Goal: Register for event/course

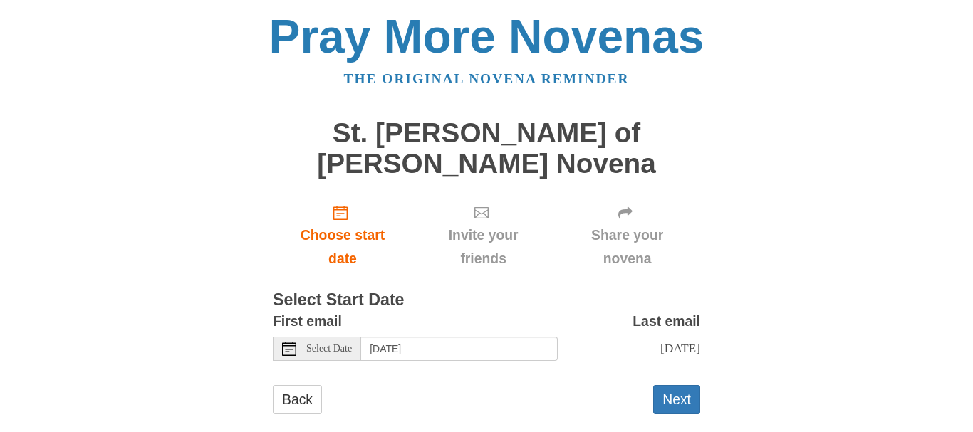
drag, startPoint x: 677, startPoint y: 367, endPoint x: 358, endPoint y: 348, distance: 320.4
click at [358, 348] on form "First email Select Date [DATE] Last email [DATE] Selecting [DATE] as the start …" at bounding box center [486, 369] width 427 height 119
click at [291, 342] on icon at bounding box center [289, 349] width 14 height 14
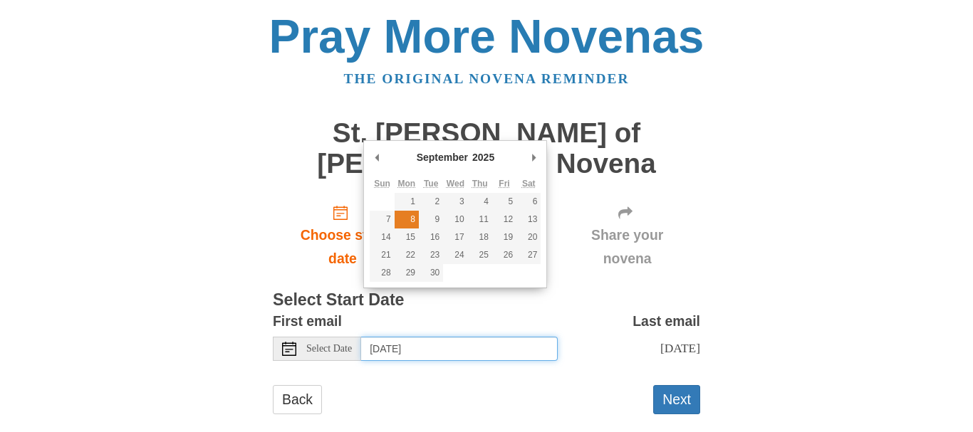
type input "[DATE]"
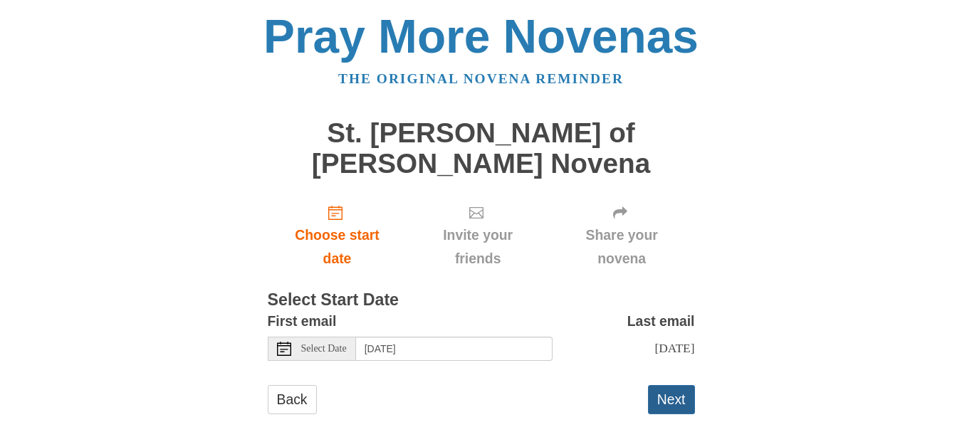
click at [680, 387] on button "Next" at bounding box center [671, 399] width 47 height 29
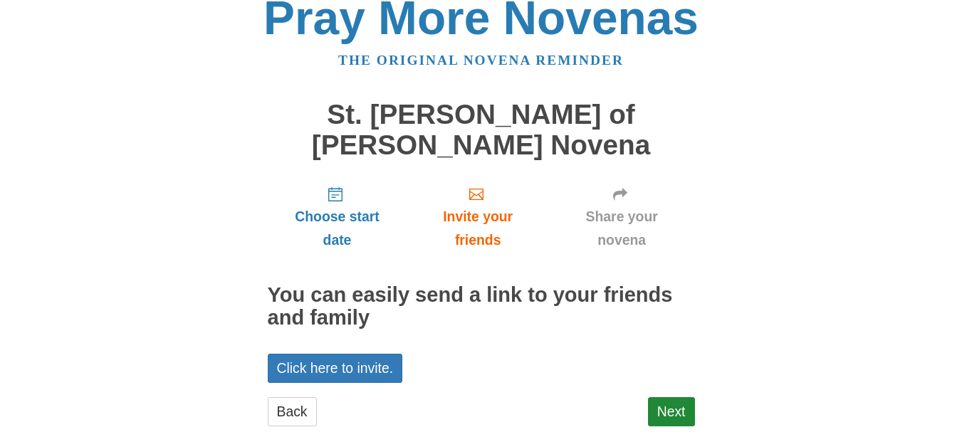
scroll to position [24, 0]
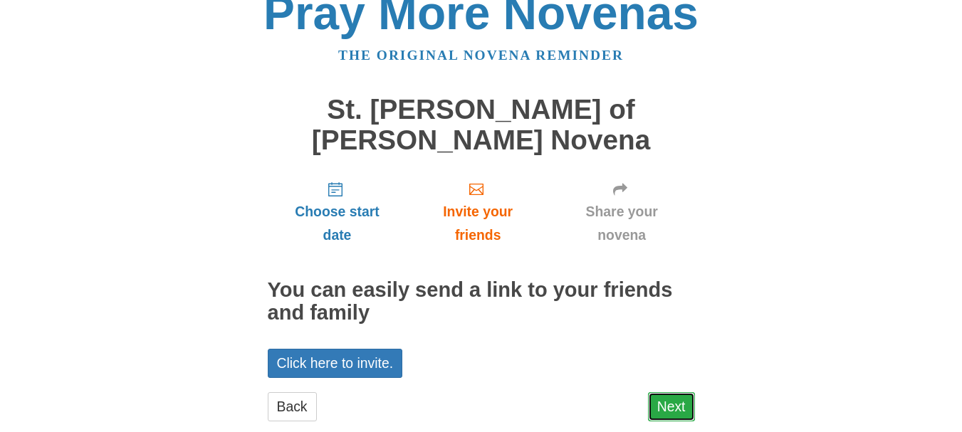
click at [678, 392] on link "Next" at bounding box center [671, 406] width 47 height 29
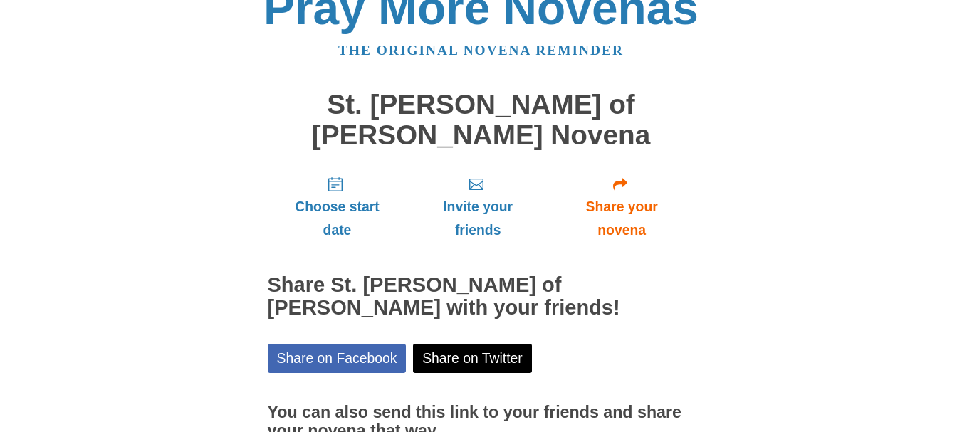
scroll to position [140, 0]
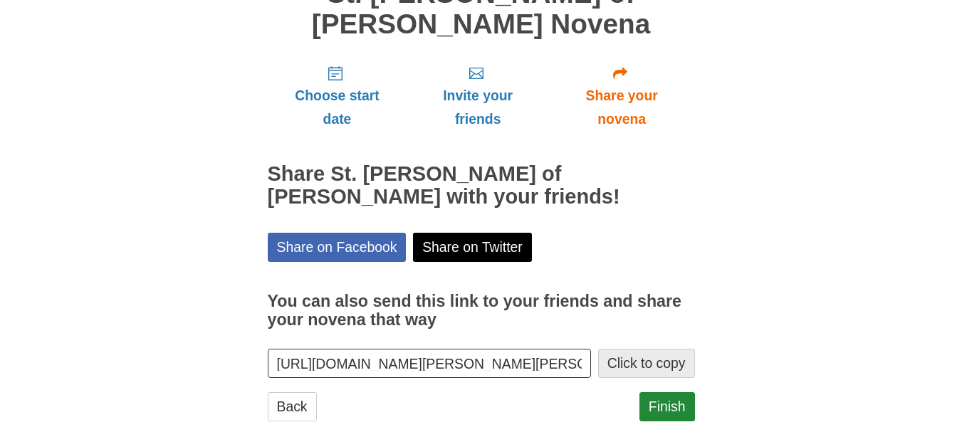
click at [647, 349] on button "Click to copy" at bounding box center [646, 363] width 97 height 29
click at [671, 392] on link "Finish" at bounding box center [668, 406] width 56 height 29
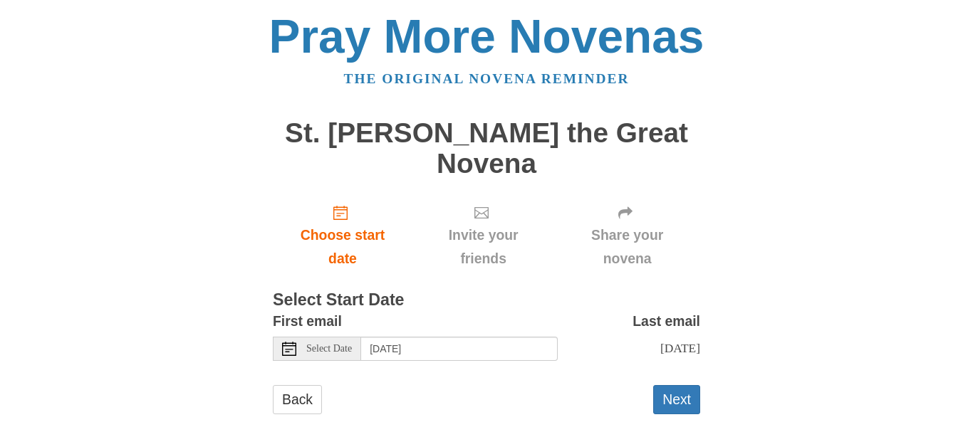
click at [286, 342] on use at bounding box center [289, 349] width 14 height 14
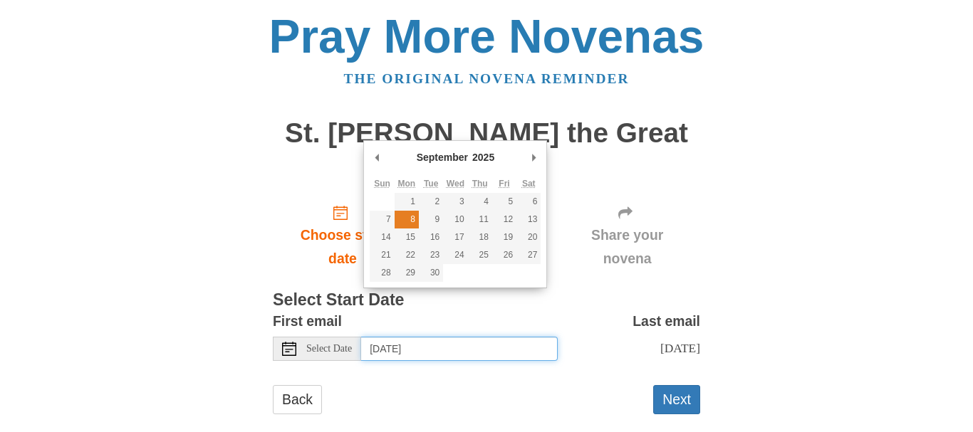
type input "[DATE]"
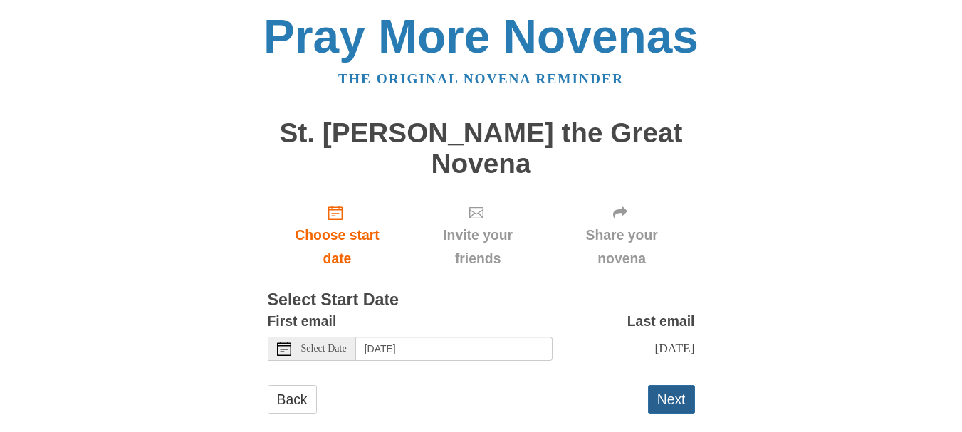
click at [667, 387] on button "Next" at bounding box center [671, 399] width 47 height 29
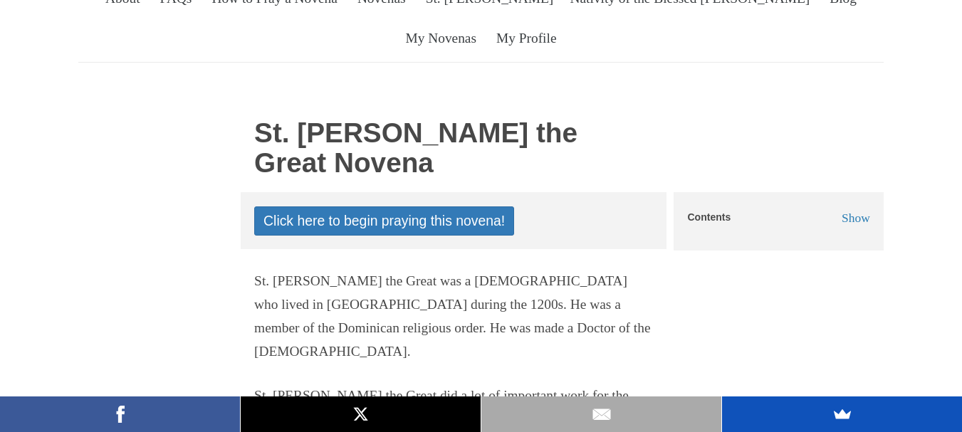
scroll to position [171, 0]
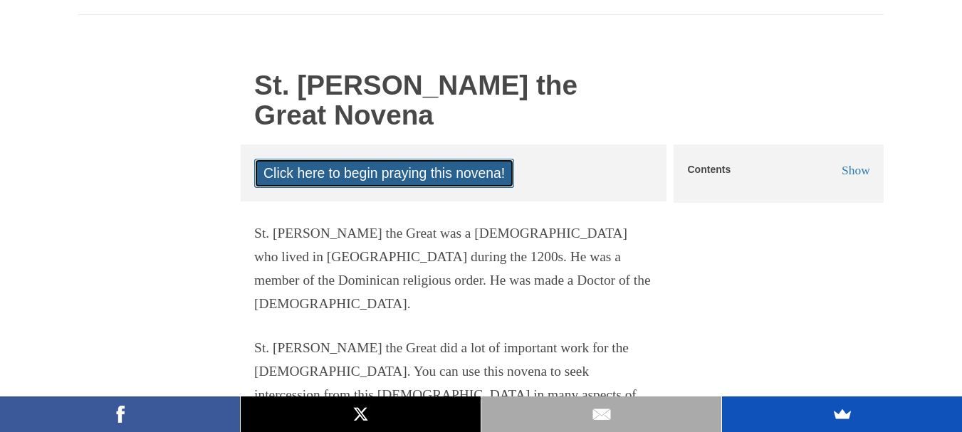
click at [455, 159] on link "Click here to begin praying this novena!" at bounding box center [384, 173] width 260 height 29
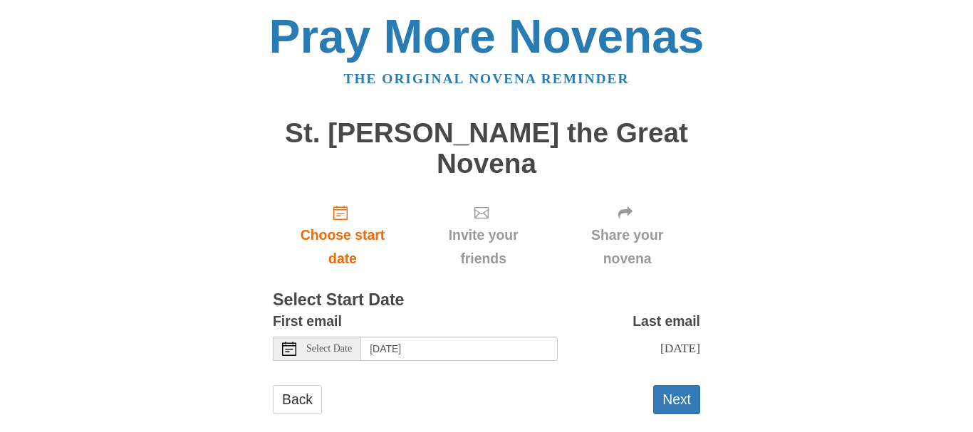
click at [291, 342] on use at bounding box center [289, 349] width 14 height 14
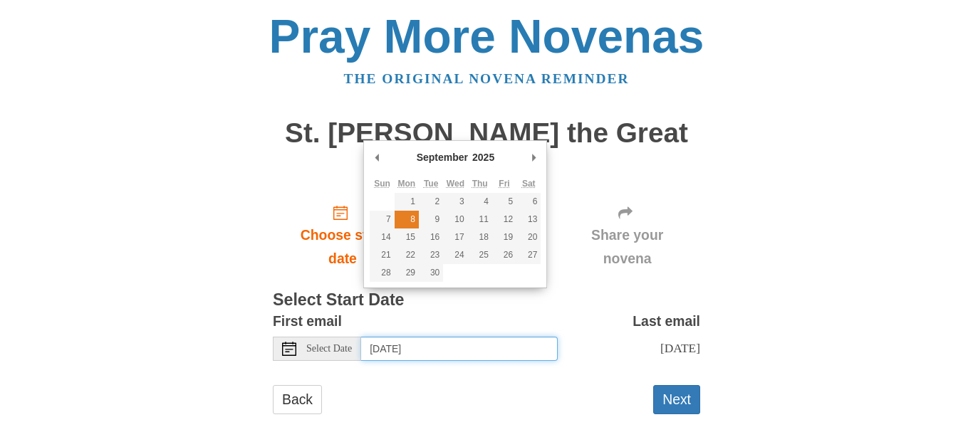
type input "[DATE]"
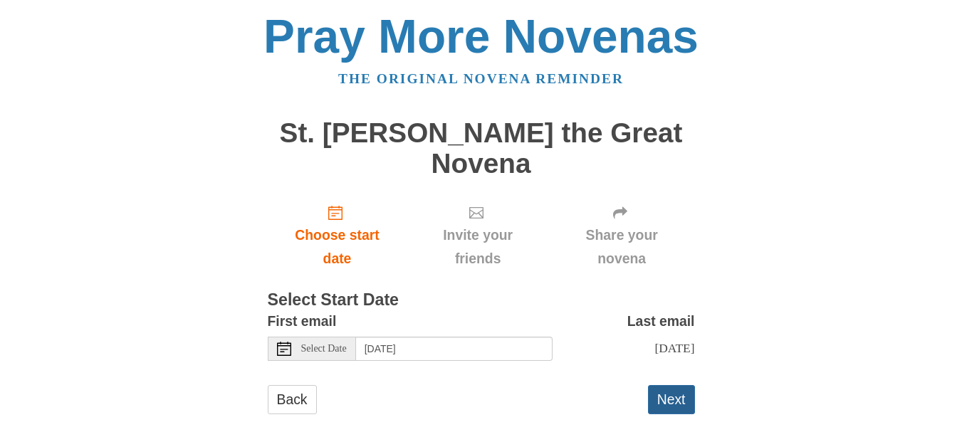
click at [677, 385] on button "Next" at bounding box center [671, 399] width 47 height 29
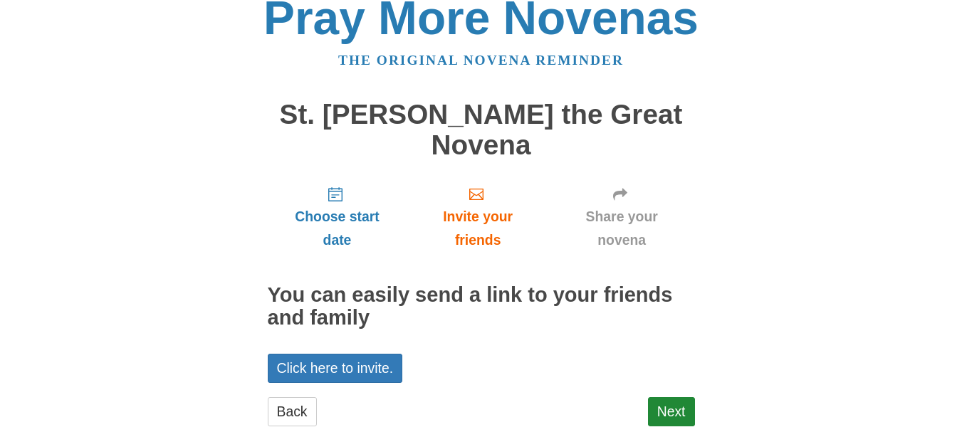
scroll to position [24, 0]
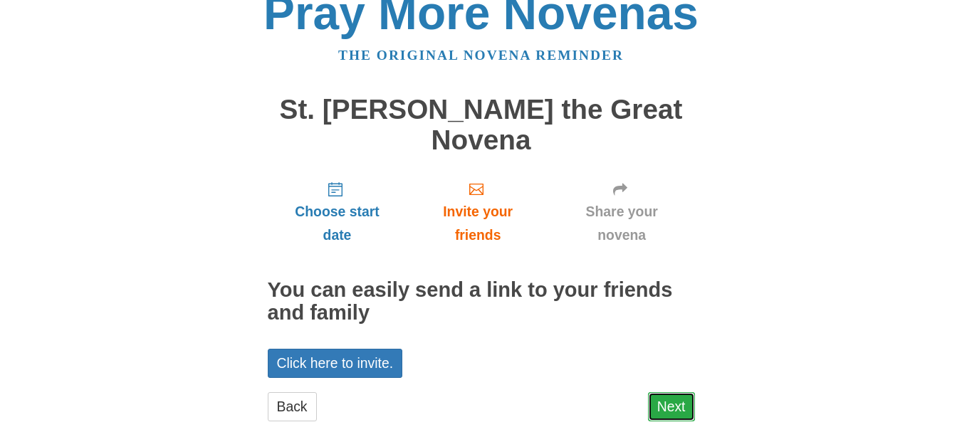
click at [676, 392] on link "Next" at bounding box center [671, 406] width 47 height 29
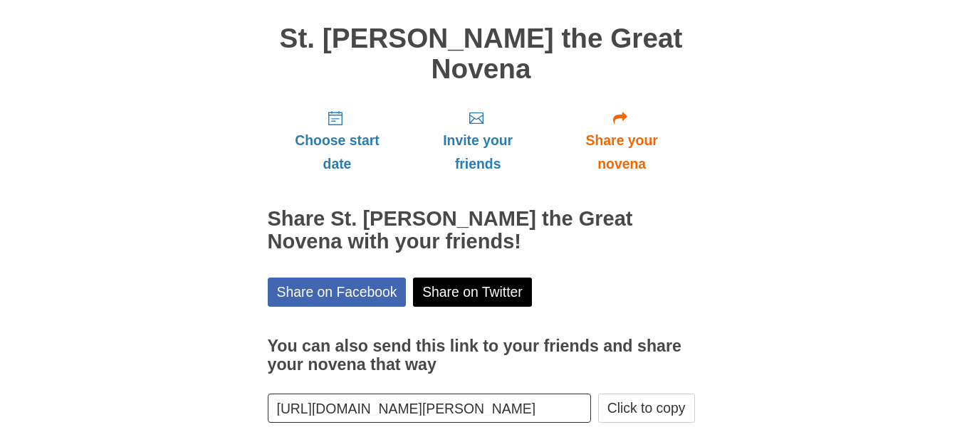
scroll to position [140, 0]
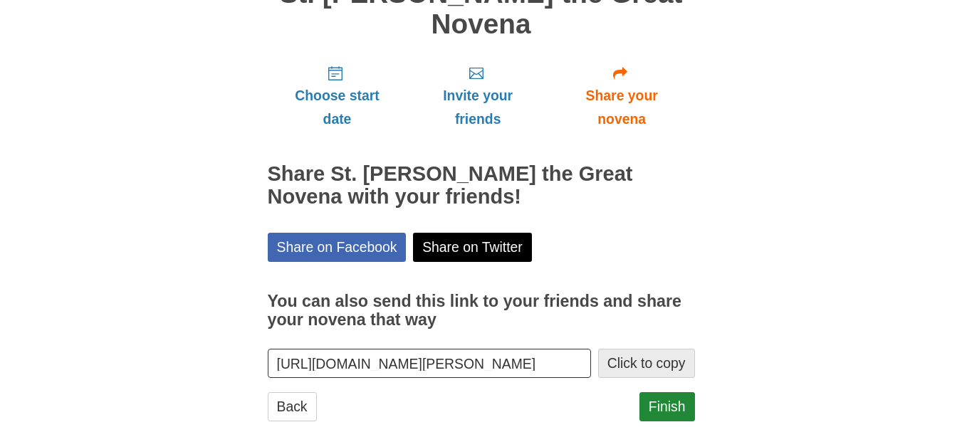
click at [651, 349] on button "Click to copy" at bounding box center [646, 363] width 97 height 29
click at [671, 392] on link "Finish" at bounding box center [668, 406] width 56 height 29
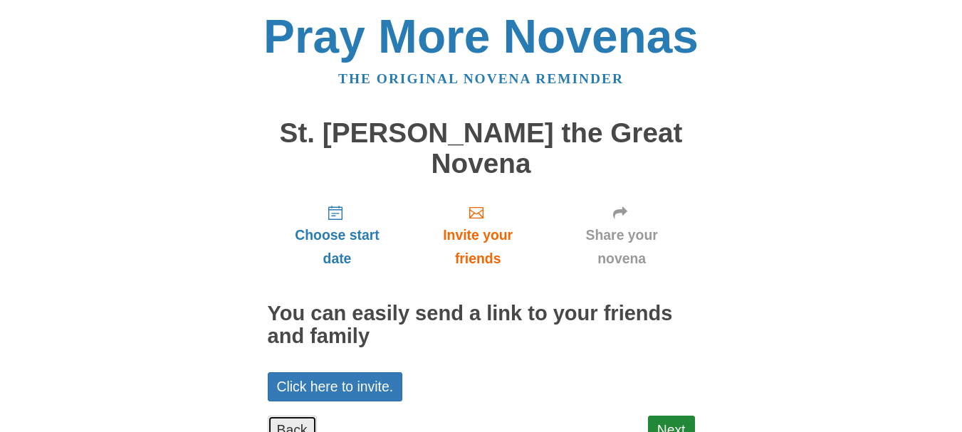
click at [293, 416] on link "Back" at bounding box center [292, 430] width 49 height 29
